Goal: Transaction & Acquisition: Purchase product/service

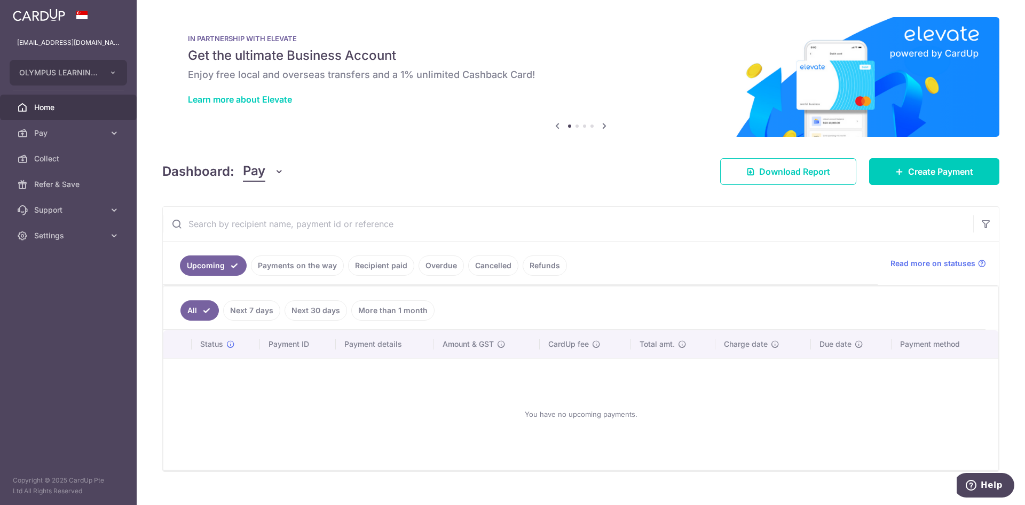
click at [316, 256] on link "Payments on the way" at bounding box center [297, 265] width 93 height 20
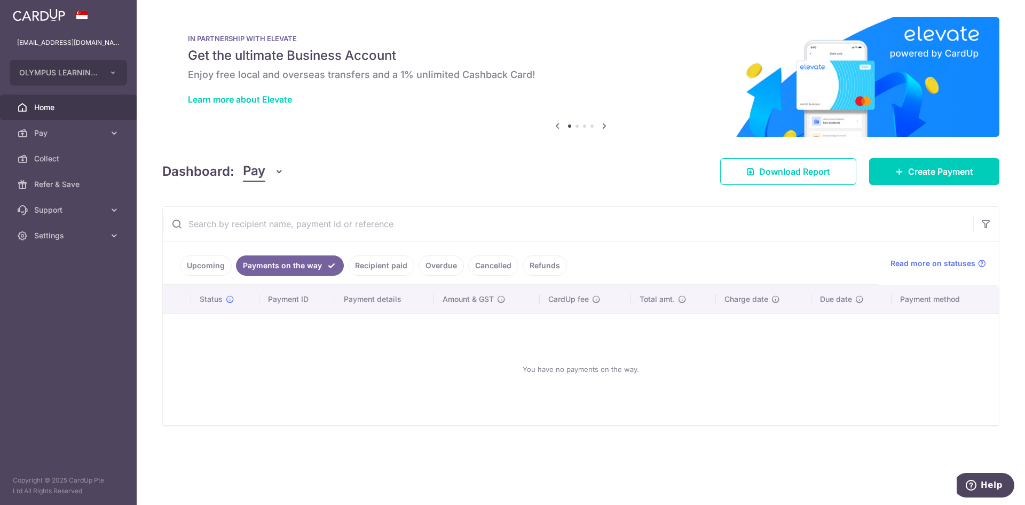
click at [398, 266] on link "Recipient paid" at bounding box center [381, 265] width 66 height 20
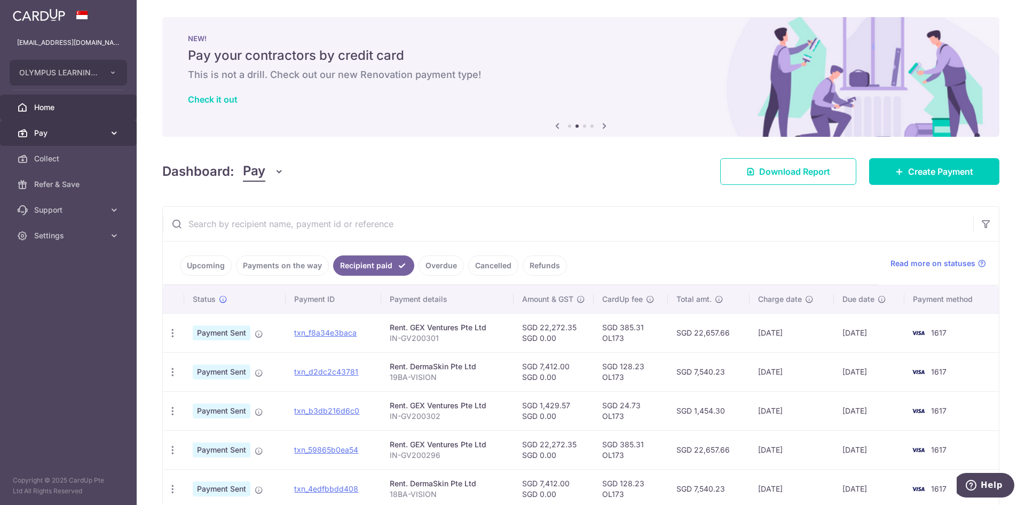
click at [86, 126] on link "Pay" at bounding box center [68, 133] width 137 height 26
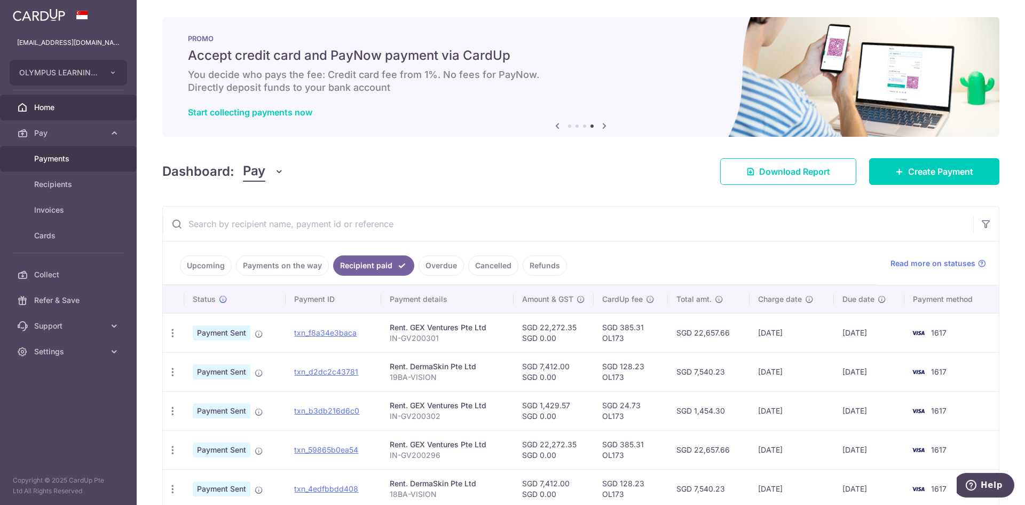
click at [70, 166] on link "Payments" at bounding box center [68, 159] width 137 height 26
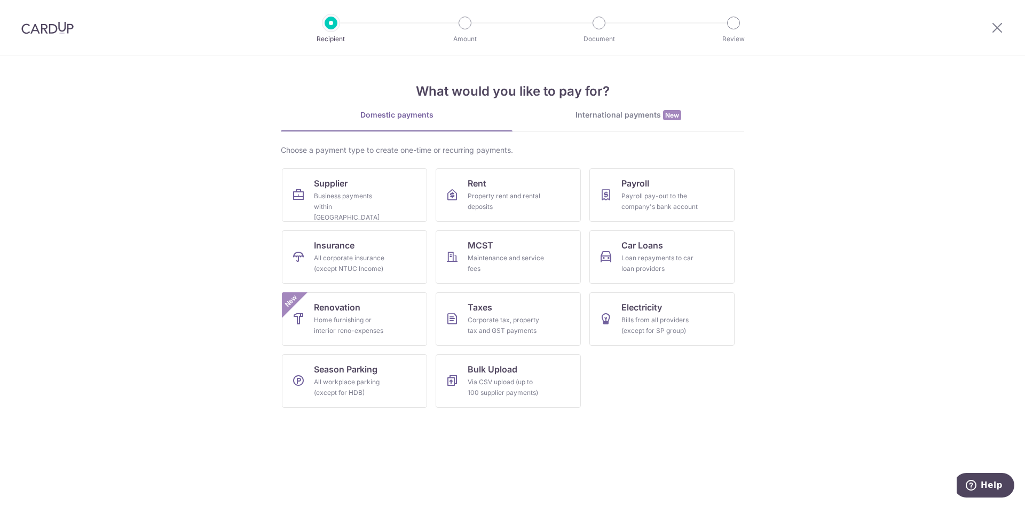
click at [802, 305] on section "What would you like to pay for? Domestic payments International payments New Ch…" at bounding box center [512, 280] width 1025 height 448
click at [478, 188] on span "Rent" at bounding box center [477, 183] width 19 height 13
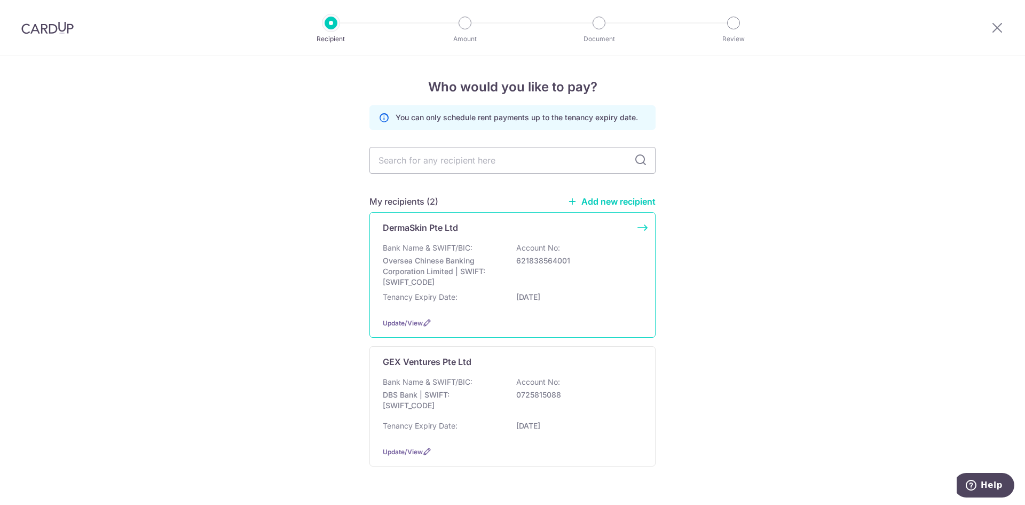
click at [470, 284] on p "Oversea Chinese Banking Corporation Limited | SWIFT: OCBCSGSGXXX" at bounding box center [443, 271] width 120 height 32
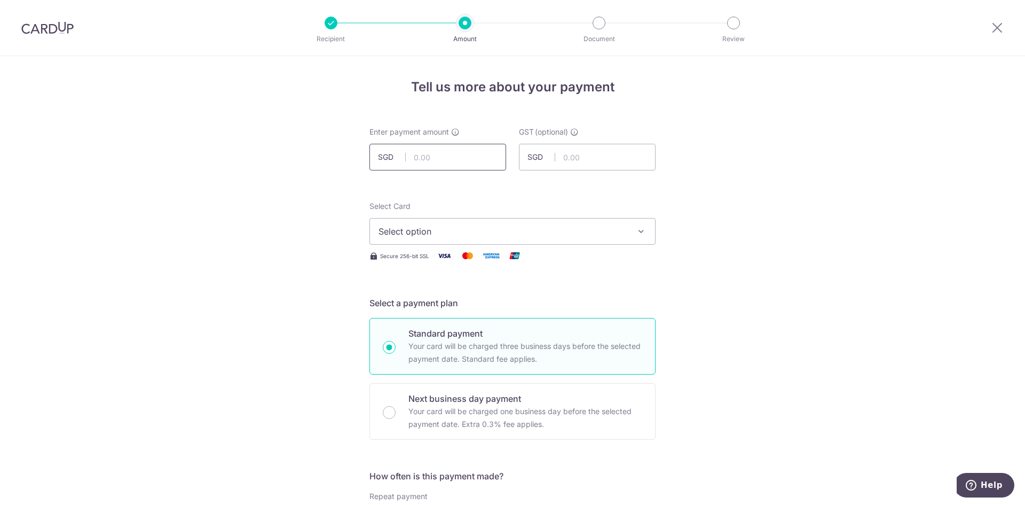
click at [448, 151] on input "text" at bounding box center [437, 157] width 137 height 27
type input "6"
type input "7,412.00"
click at [591, 223] on button "Select option" at bounding box center [512, 231] width 286 height 27
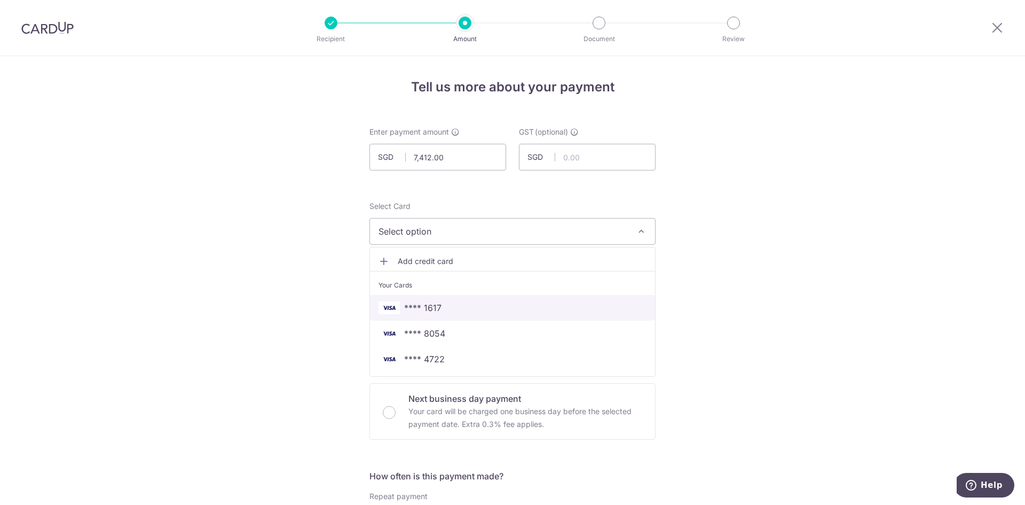
click at [479, 308] on span "**** 1617" at bounding box center [513, 307] width 268 height 13
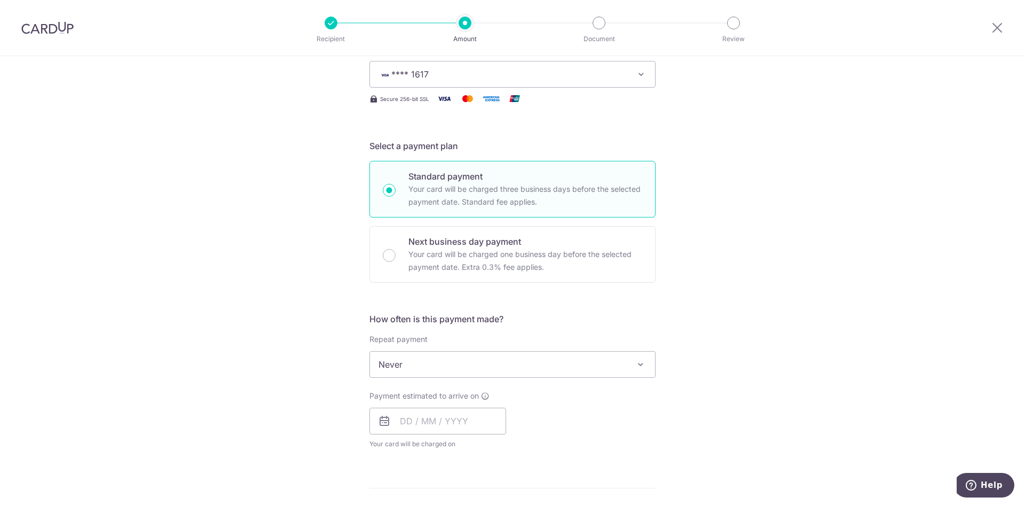
scroll to position [320, 0]
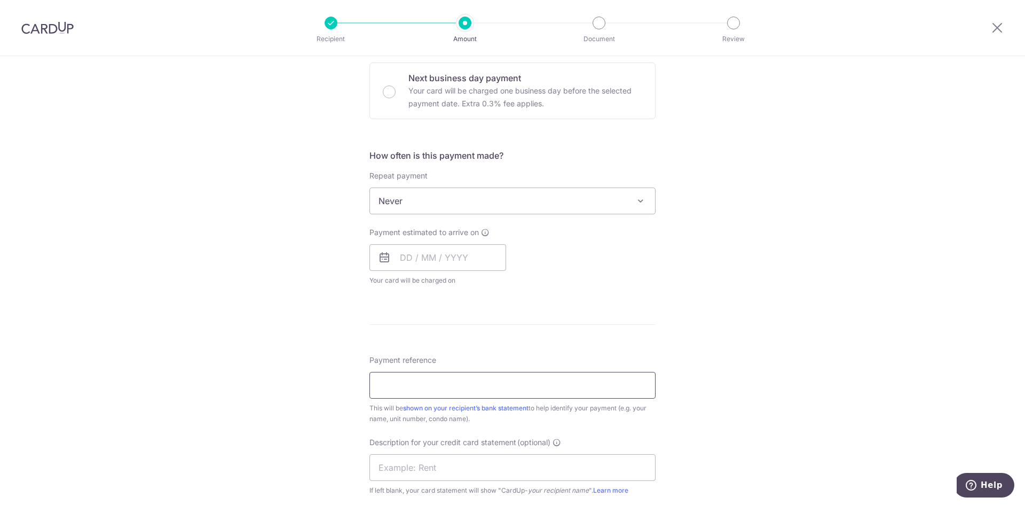
click at [475, 379] on input "Payment reference" at bounding box center [512, 385] width 286 height 27
drag, startPoint x: 384, startPoint y: 383, endPoint x: 346, endPoint y: 377, distance: 38.9
click at [346, 377] on div "Tell us more about your payment Enter payment amount SGD 7,412.00 7412.00 GST (…" at bounding box center [512, 254] width 1025 height 1037
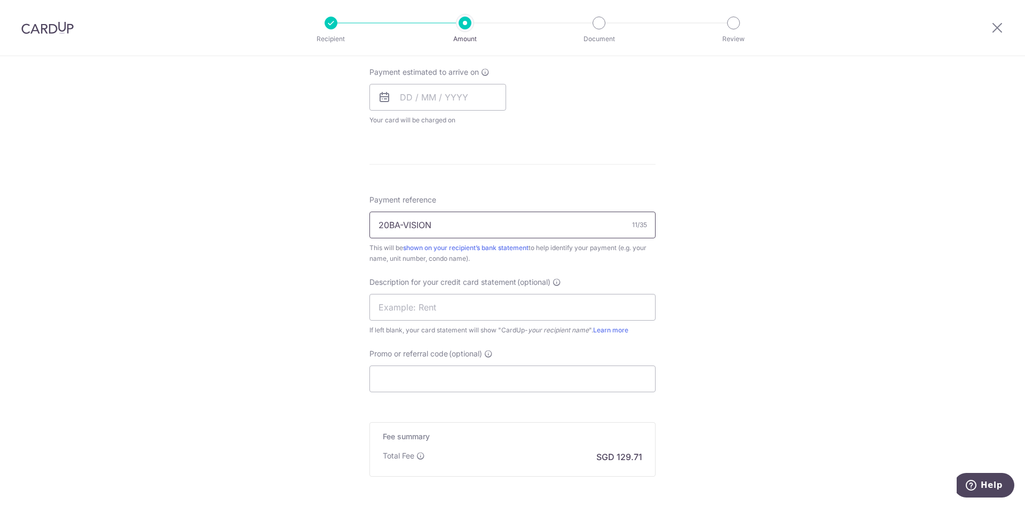
type input "20BA-VISION"
click at [463, 211] on div "Payment reference 20BA-VISION 11/35 This will be shown on your recipient’s bank…" at bounding box center [512, 228] width 286 height 69
drag, startPoint x: 461, startPoint y: 217, endPoint x: 232, endPoint y: 191, distance: 231.1
click at [232, 191] on div "Tell us more about your payment Enter payment amount SGD 7,412.00 7412.00 GST (…" at bounding box center [512, 94] width 1025 height 1037
click at [439, 306] on input "text" at bounding box center [512, 307] width 286 height 27
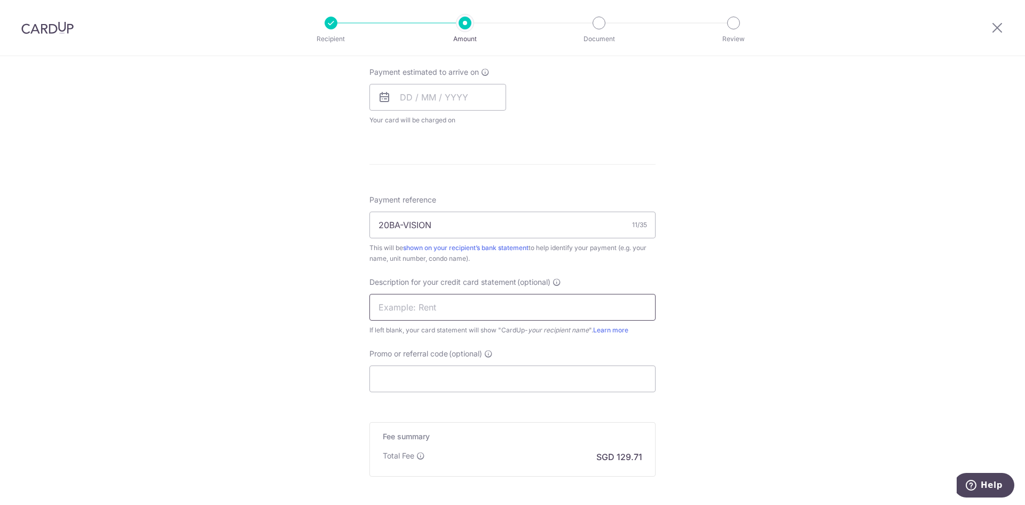
paste input "20BA-VISION"
type input "20BA-VISION"
click at [424, 390] on input "Promo or referral code (optional)" at bounding box center [512, 378] width 286 height 27
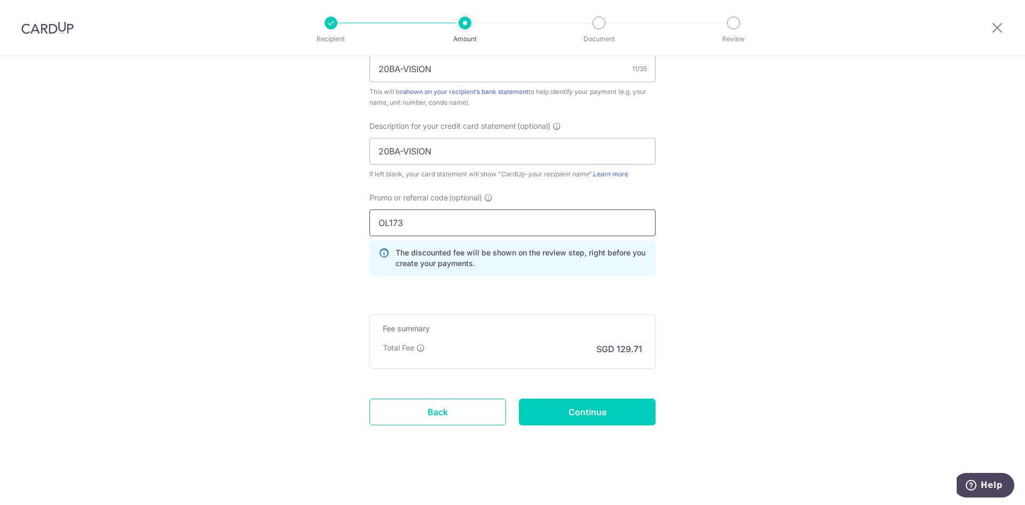
scroll to position [637, 0]
type input "OL173"
click at [610, 409] on input "Continue" at bounding box center [587, 411] width 137 height 27
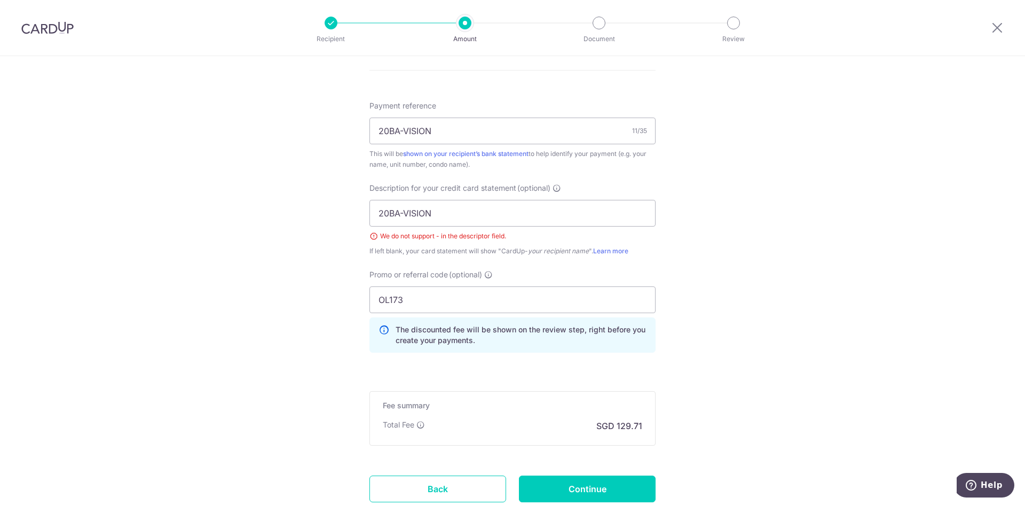
scroll to position [646, 0]
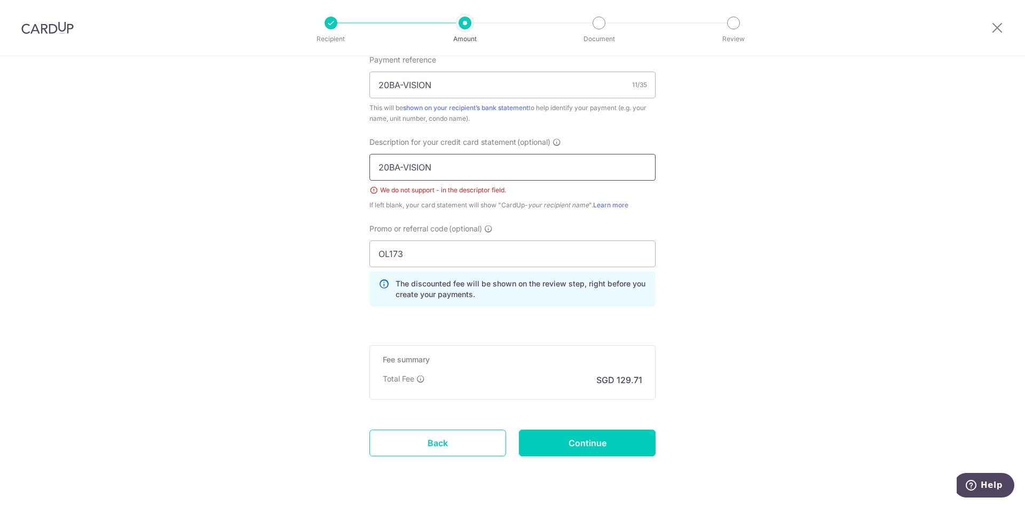
click at [403, 163] on input "20BA-VISION" at bounding box center [512, 167] width 286 height 27
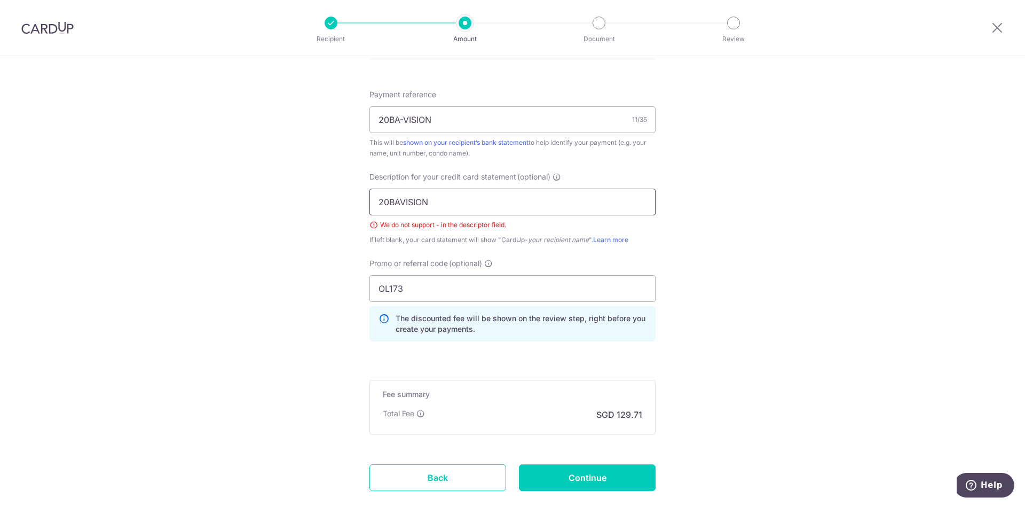
scroll to position [593, 0]
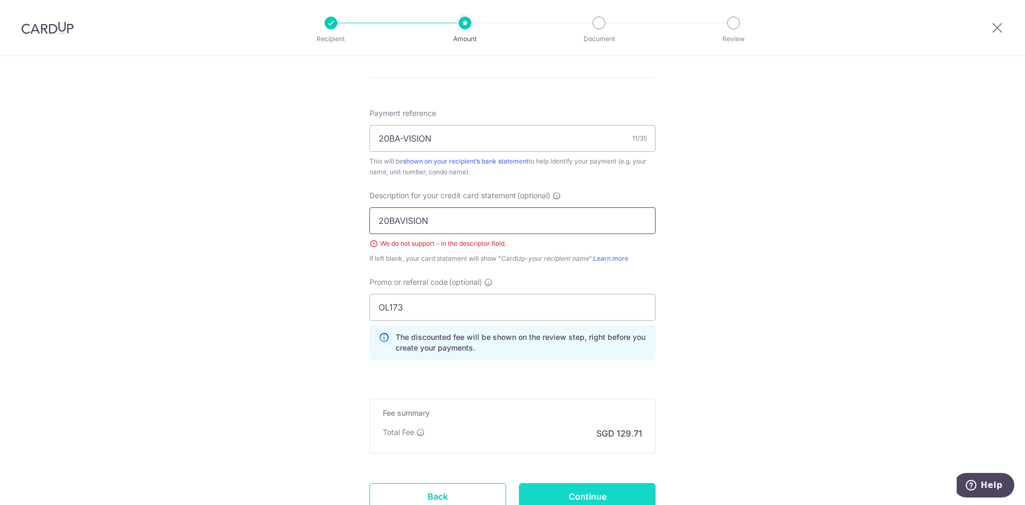
type input "20BAVISION"
click at [554, 496] on input "Continue" at bounding box center [587, 496] width 137 height 27
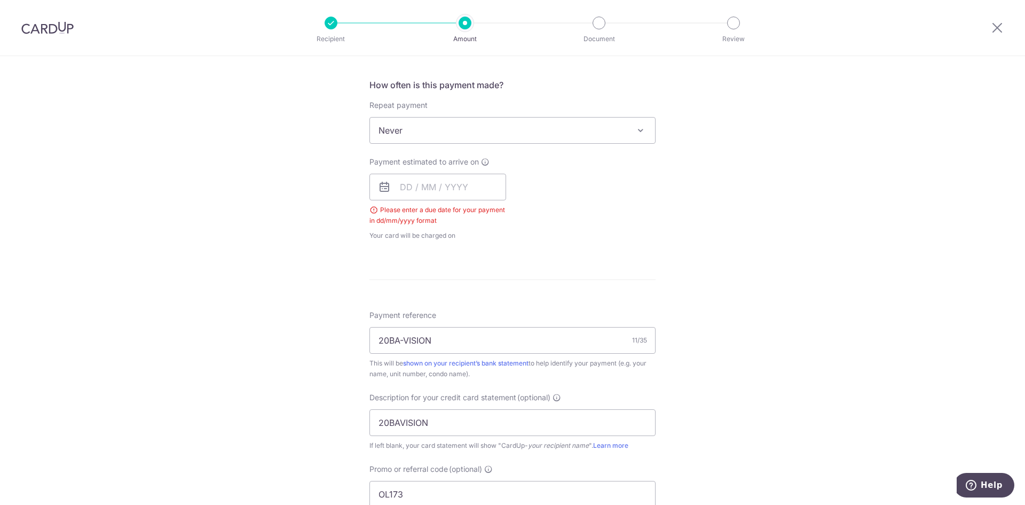
scroll to position [379, 0]
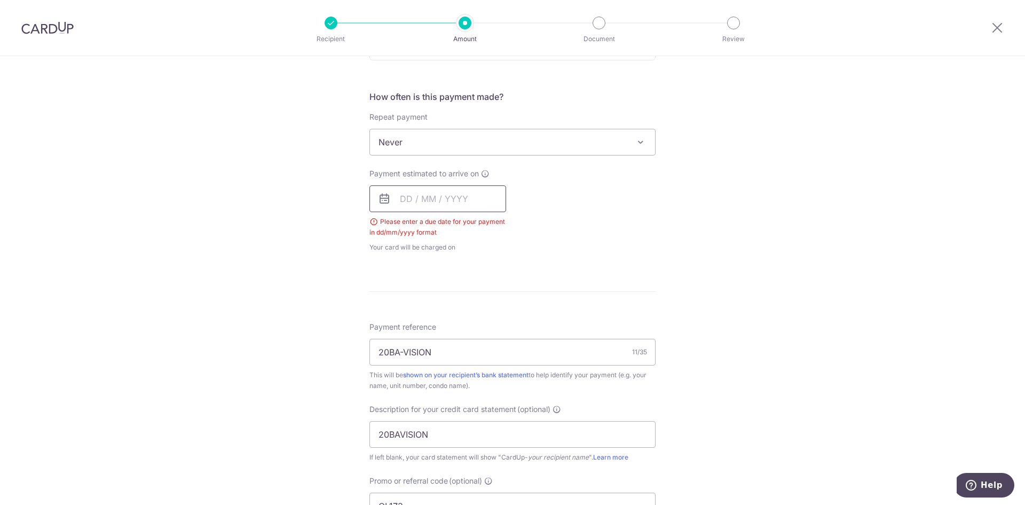
click at [428, 199] on input "text" at bounding box center [437, 198] width 137 height 27
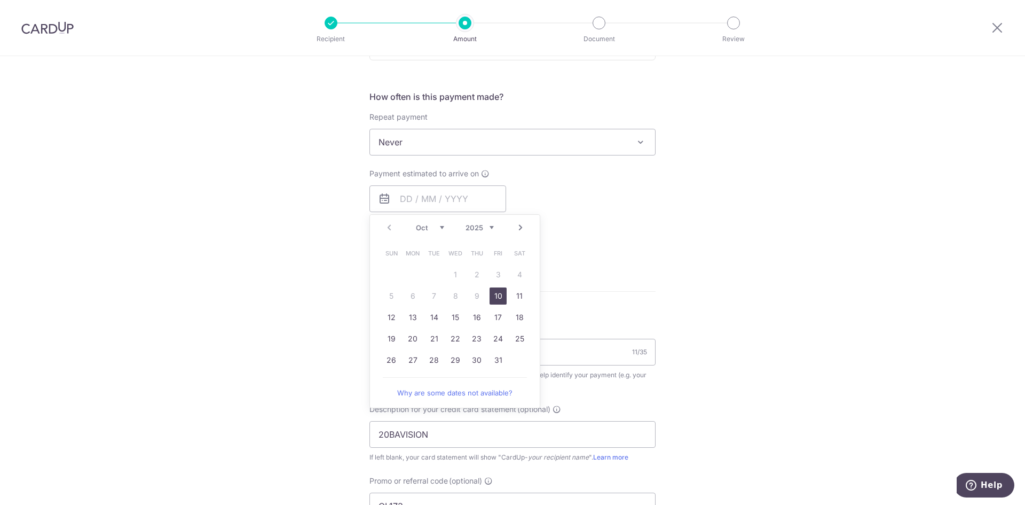
click at [493, 292] on link "10" at bounding box center [498, 295] width 17 height 17
type input "[DATE]"
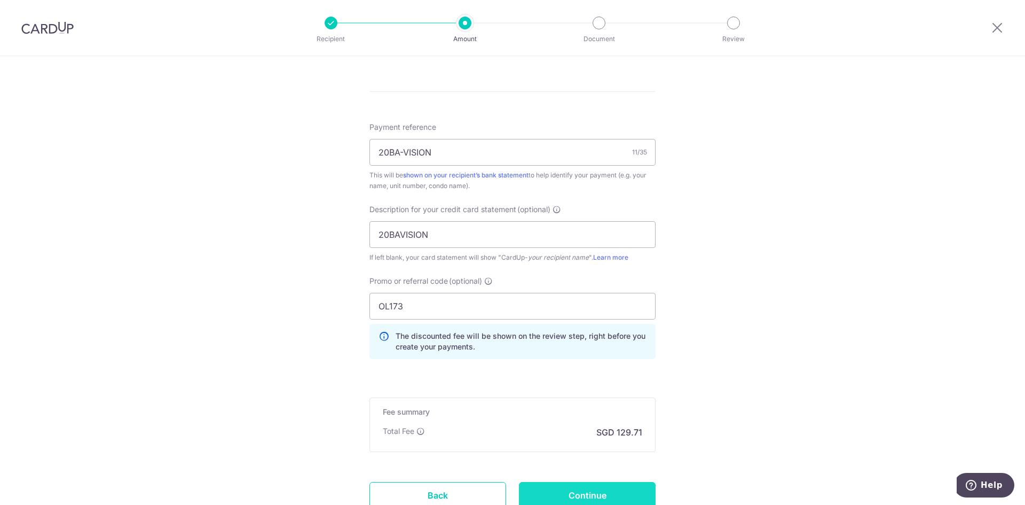
scroll to position [681, 0]
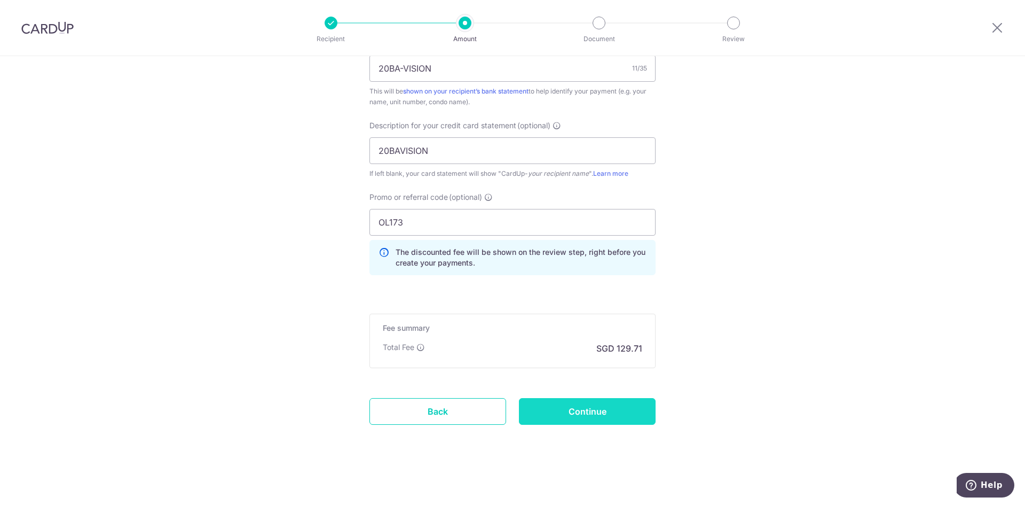
click at [570, 412] on input "Continue" at bounding box center [587, 411] width 137 height 27
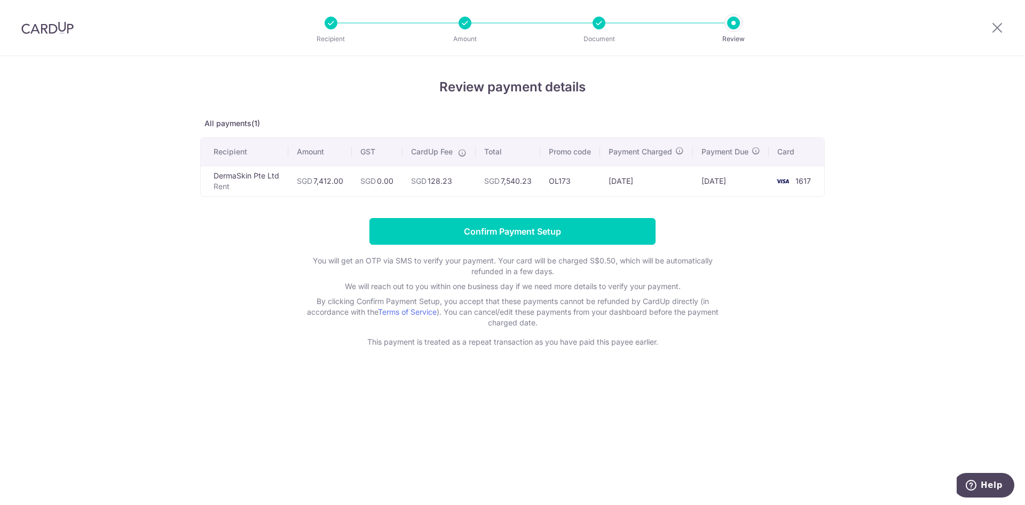
click at [160, 432] on div "Review payment details All payments(1) Recipient Amount GST CardUp Fee Total Pr…" at bounding box center [512, 280] width 1025 height 448
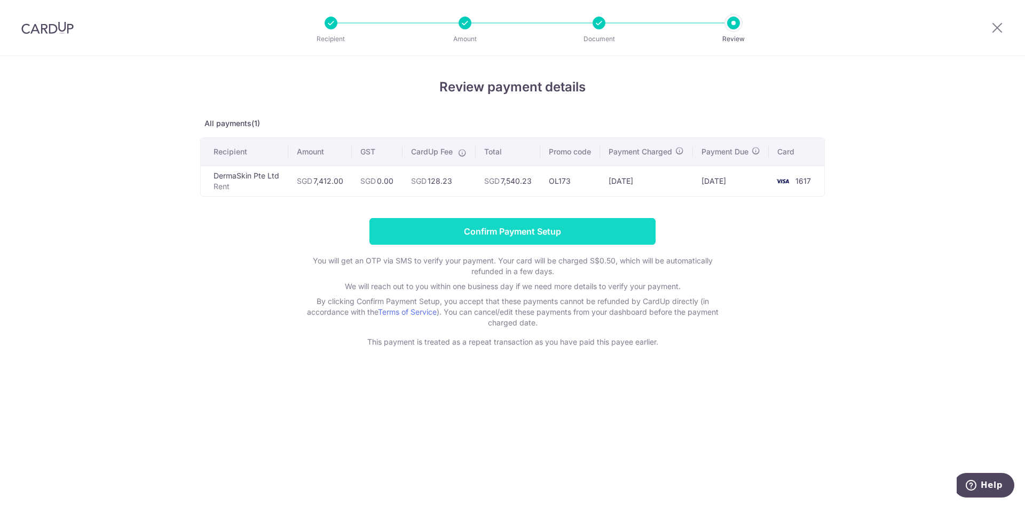
click at [464, 245] on input "Confirm Payment Setup" at bounding box center [512, 231] width 286 height 27
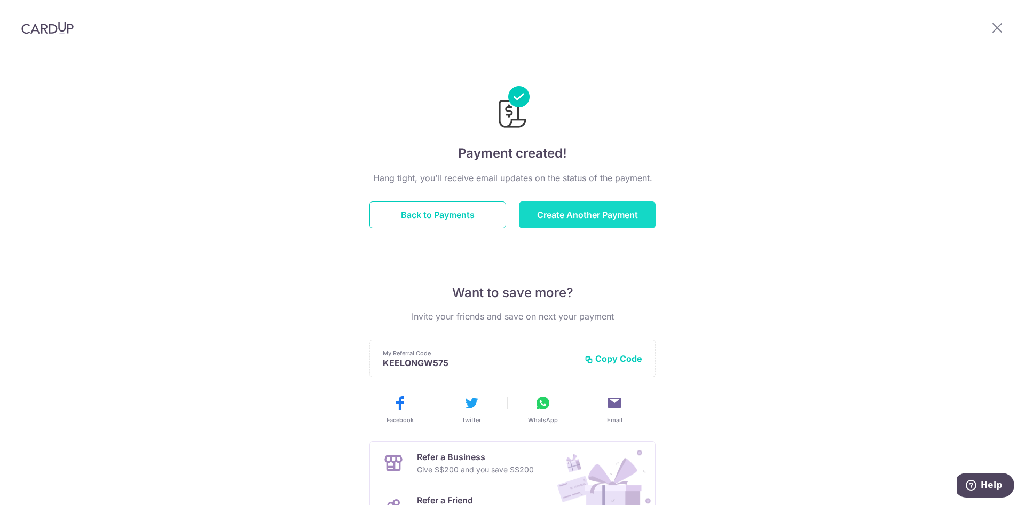
click at [573, 214] on button "Create Another Payment" at bounding box center [587, 214] width 137 height 27
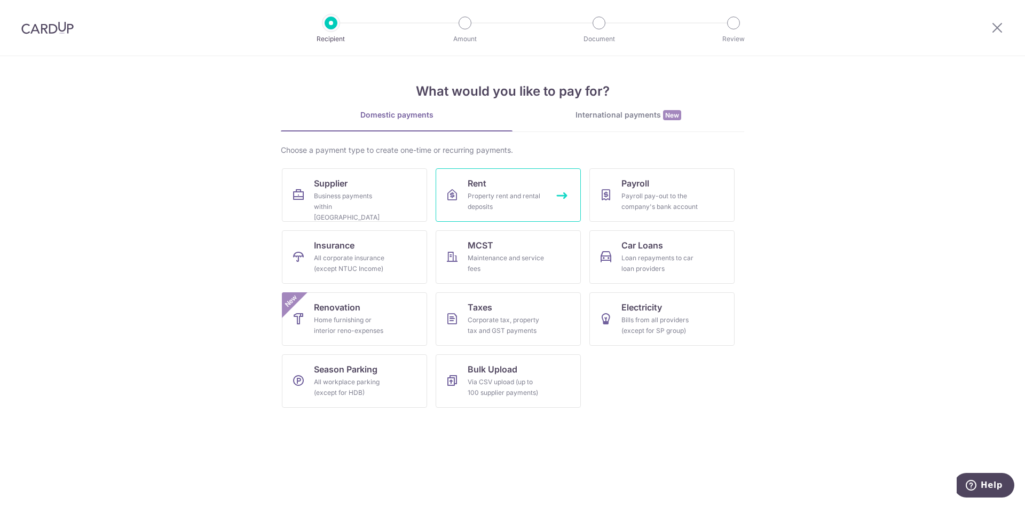
click at [477, 195] on div "Property rent and rental deposits" at bounding box center [506, 201] width 77 height 21
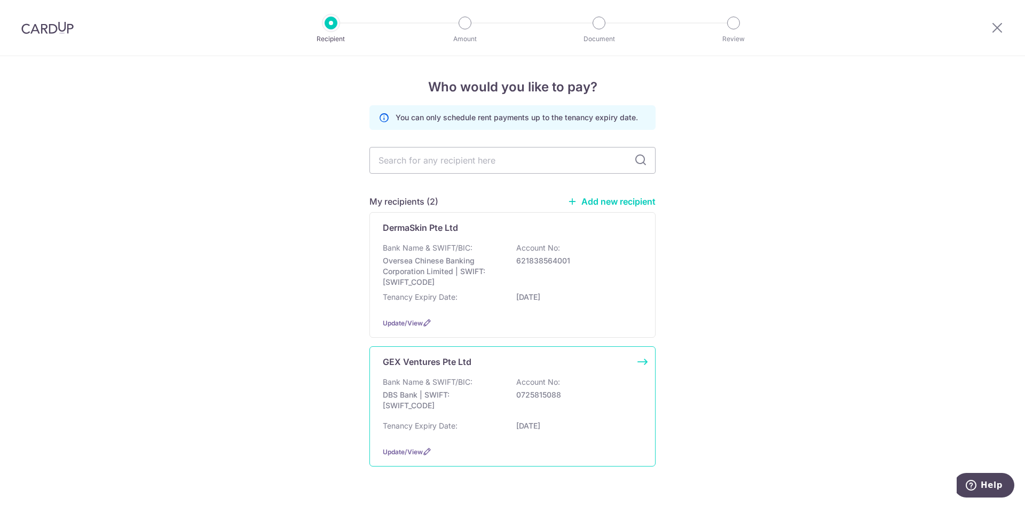
click at [429, 365] on p "GEX Ventures Pte Ltd" at bounding box center [427, 361] width 89 height 13
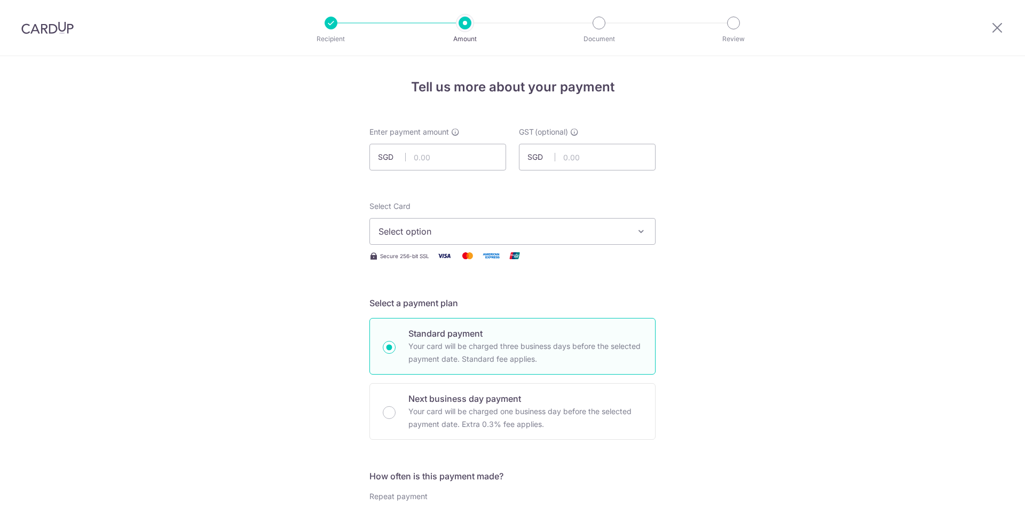
click at [444, 158] on input "text" at bounding box center [437, 157] width 137 height 27
type input "1,576.89"
click at [580, 224] on button "Select option" at bounding box center [512, 231] width 286 height 27
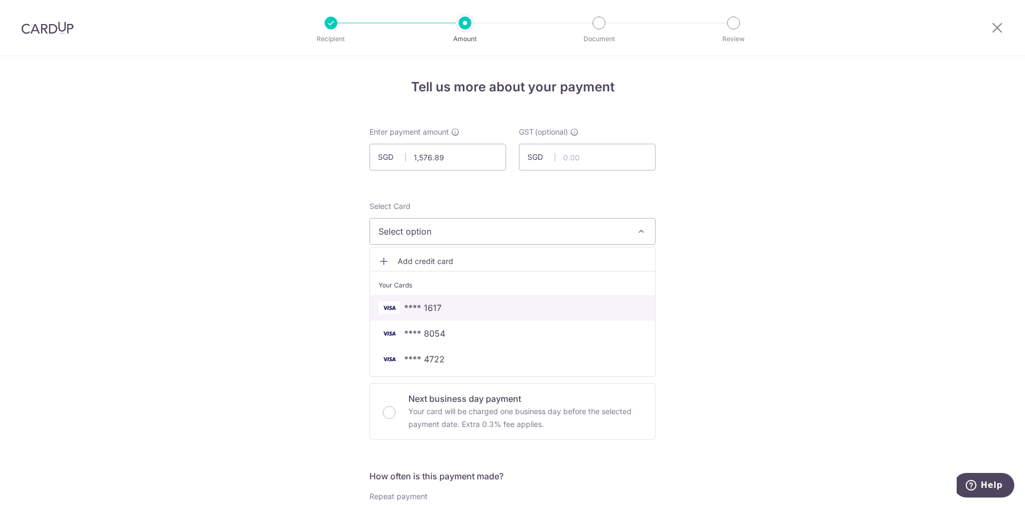
click at [469, 316] on link "**** 1617" at bounding box center [512, 308] width 285 height 26
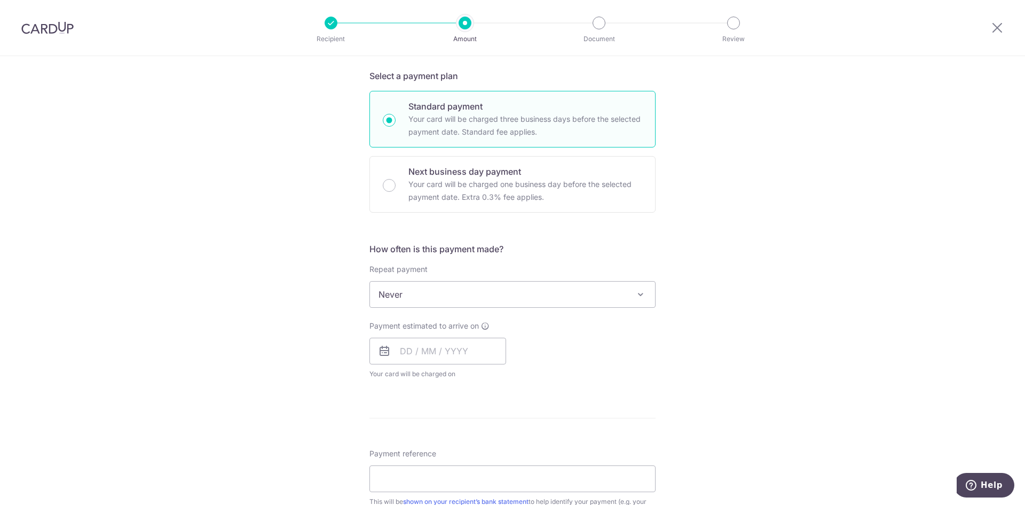
scroll to position [320, 0]
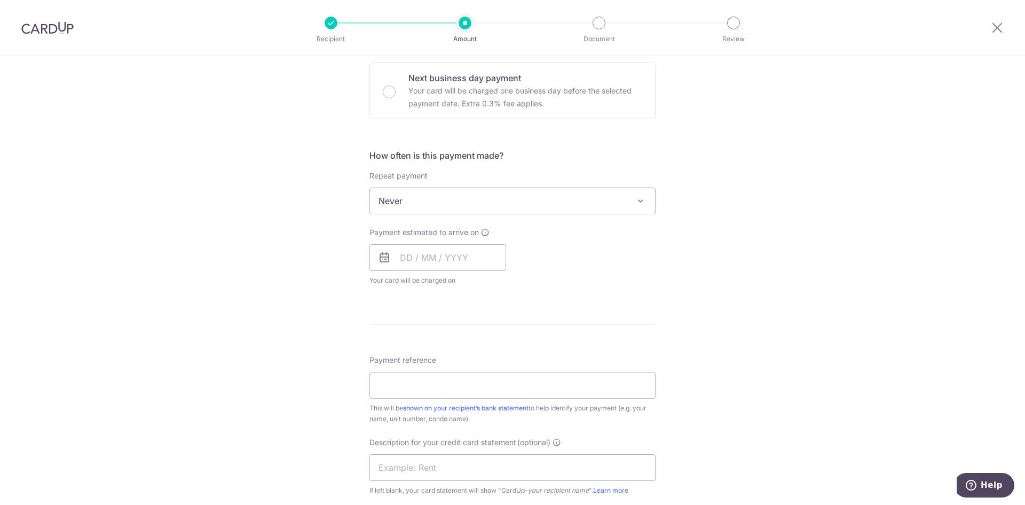
click at [404, 280] on span "Your card will be charged on for the first payment" at bounding box center [437, 280] width 137 height 11
click at [421, 255] on input "text" at bounding box center [437, 257] width 137 height 27
click at [492, 350] on link "10" at bounding box center [498, 354] width 17 height 17
type input "[DATE]"
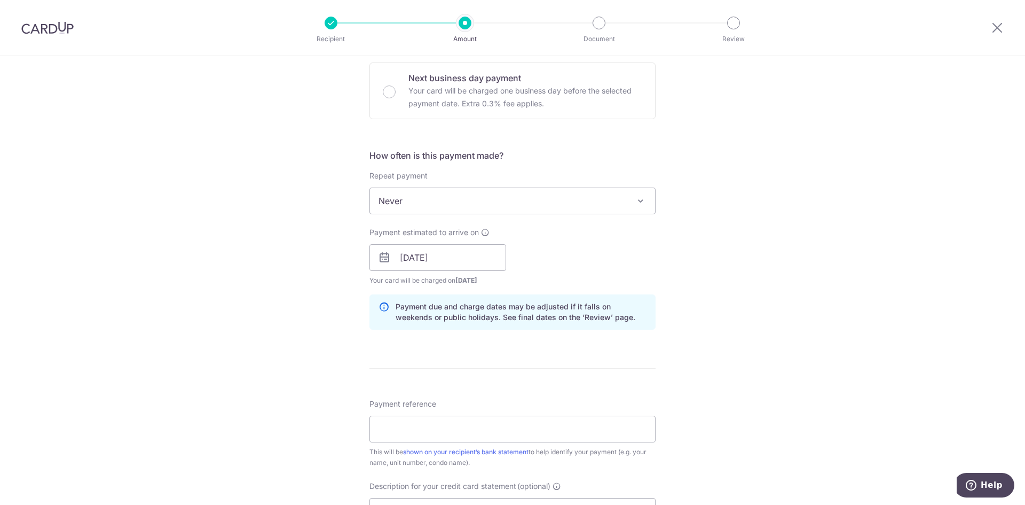
click at [509, 414] on div "Payment reference This will be shown on your recipient’s bank statement to help…" at bounding box center [512, 432] width 286 height 69
click at [498, 426] on input "Payment reference" at bounding box center [512, 428] width 286 height 27
drag, startPoint x: 440, startPoint y: 427, endPoint x: 573, endPoint y: 427, distance: 132.9
click at [573, 427] on input "Inv GV200279" at bounding box center [512, 428] width 286 height 27
drag, startPoint x: 448, startPoint y: 429, endPoint x: 90, endPoint y: 397, distance: 359.1
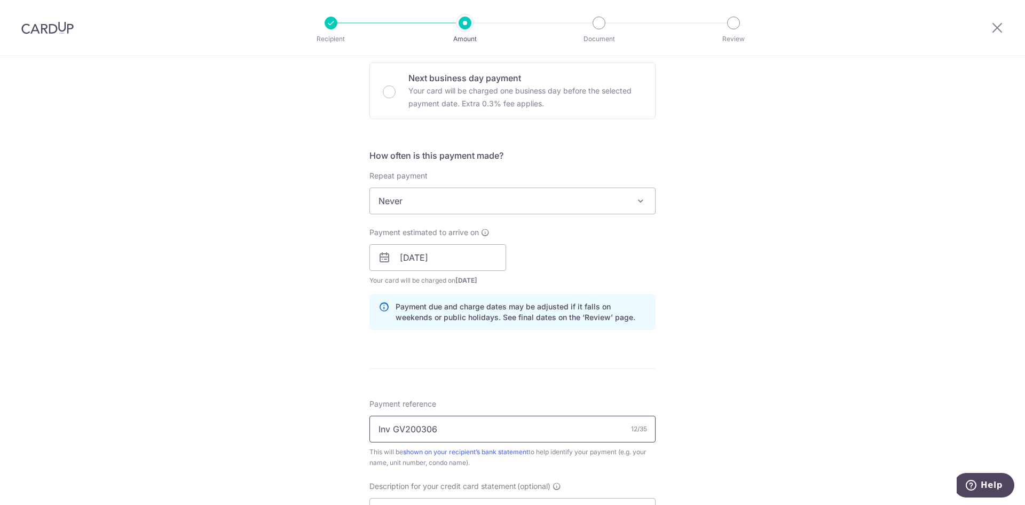
click at [90, 397] on div "Tell us more about your payment Enter payment amount SGD 1,576.89 1576.89 GST (…" at bounding box center [512, 276] width 1025 height 1081
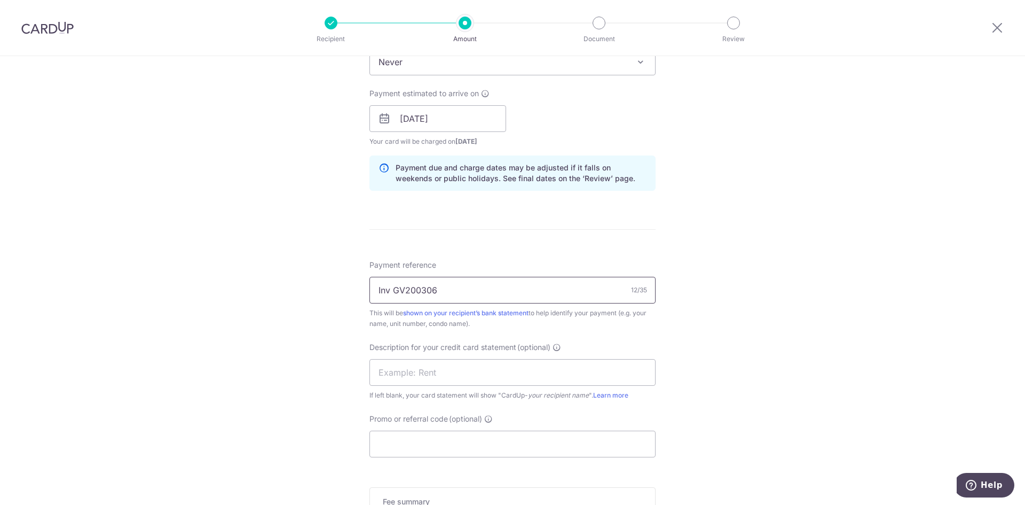
scroll to position [534, 0]
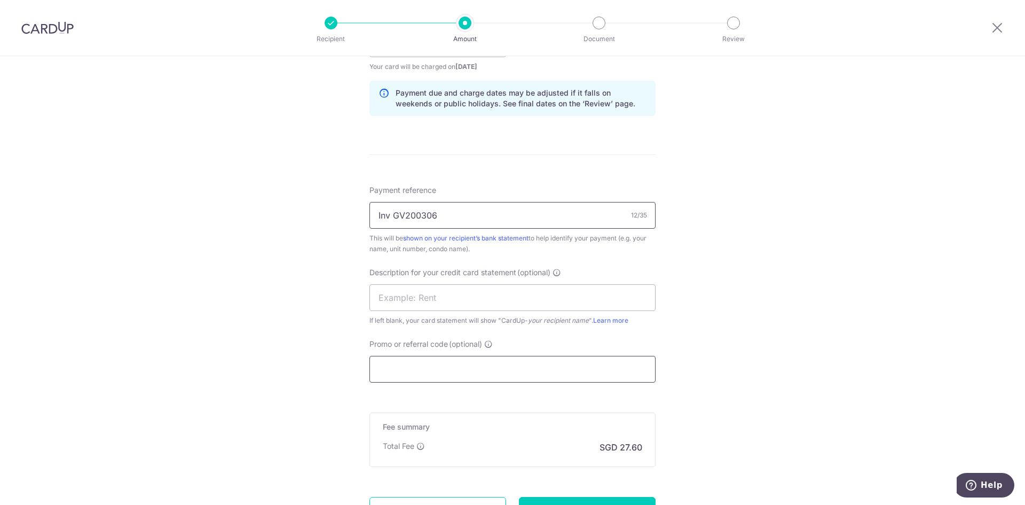
type input "Inv GV200306"
click at [448, 375] on input "Promo or referral code (optional)" at bounding box center [512, 369] width 286 height 27
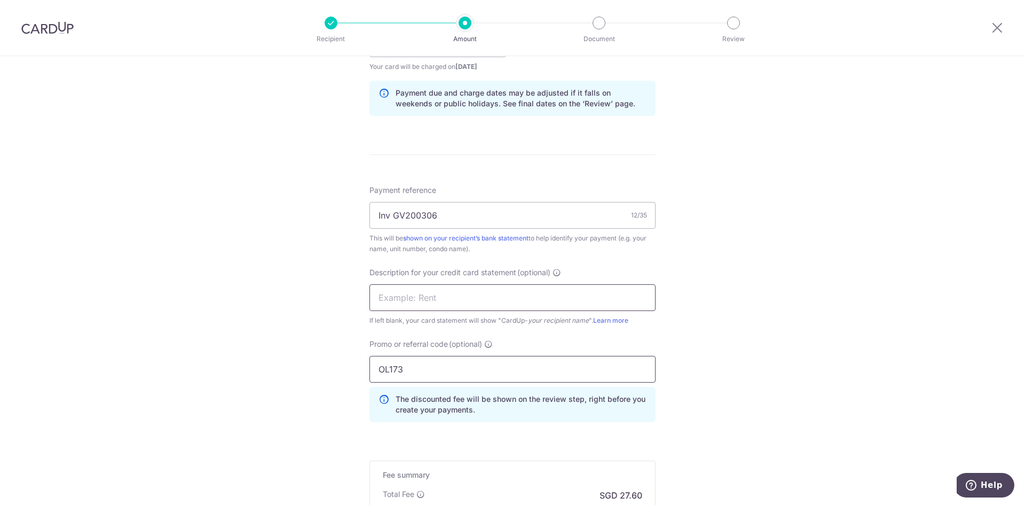
type input "OL173"
drag, startPoint x: 457, startPoint y: 305, endPoint x: 466, endPoint y: 305, distance: 8.5
click at [457, 305] on input "text" at bounding box center [512, 297] width 286 height 27
paste input "Inv GV200306"
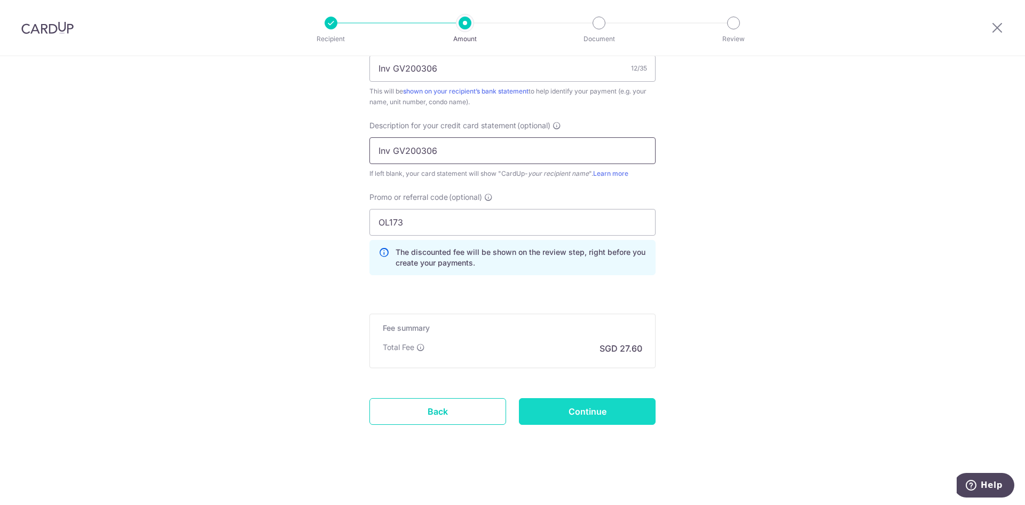
type input "Inv GV200306"
click at [578, 407] on input "Continue" at bounding box center [587, 411] width 137 height 27
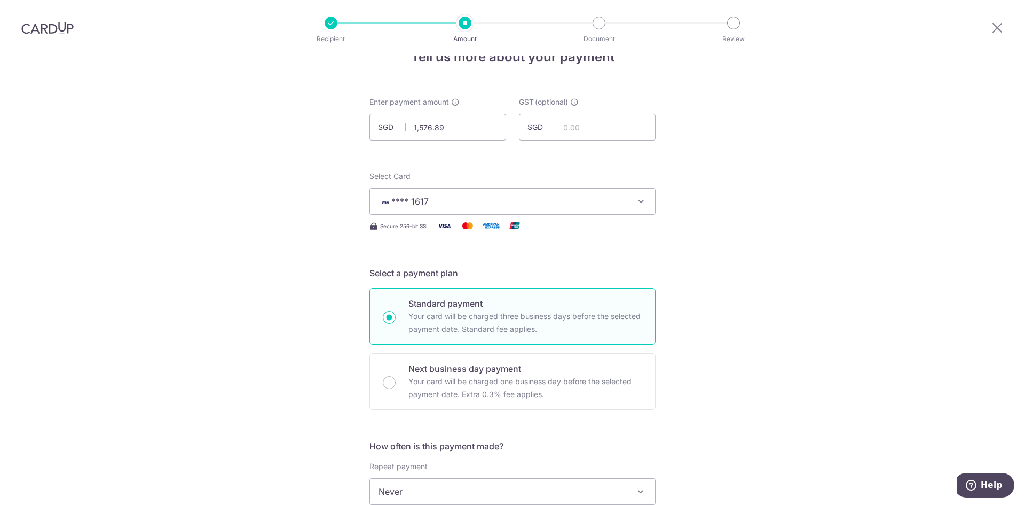
scroll to position [0, 0]
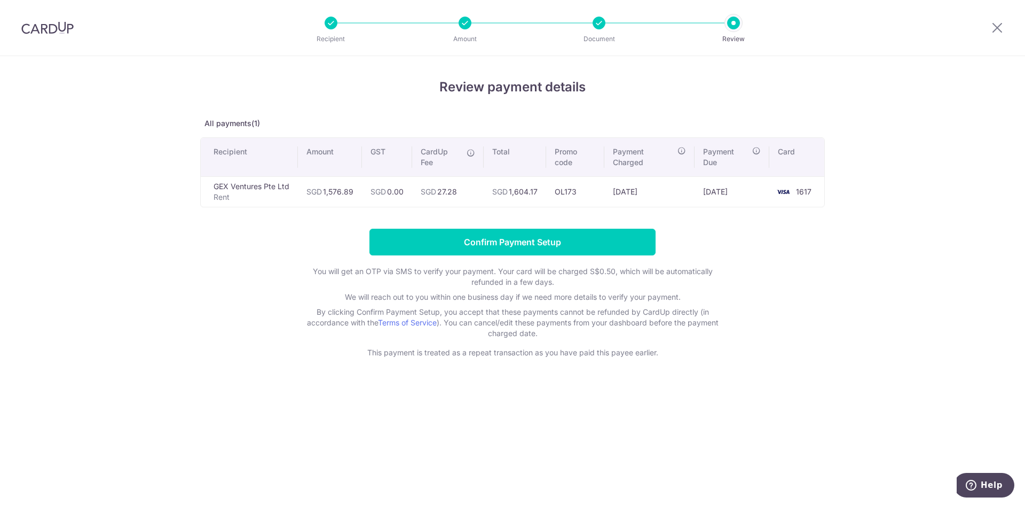
click at [227, 416] on div "Review payment details All payments(1) Recipient Amount GST CardUp Fee Total Pr…" at bounding box center [512, 280] width 1025 height 448
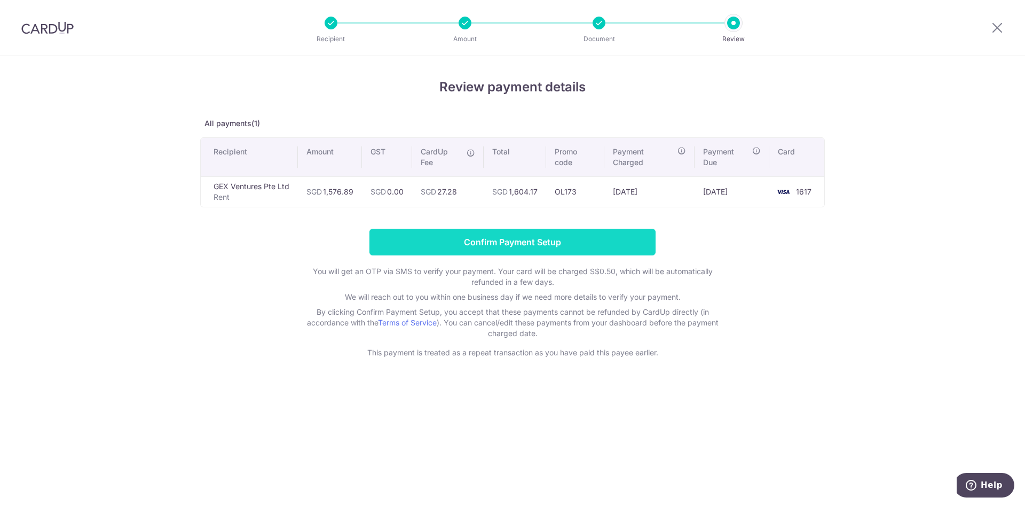
click at [521, 243] on input "Confirm Payment Setup" at bounding box center [512, 242] width 286 height 27
